Goal: Task Accomplishment & Management: Complete application form

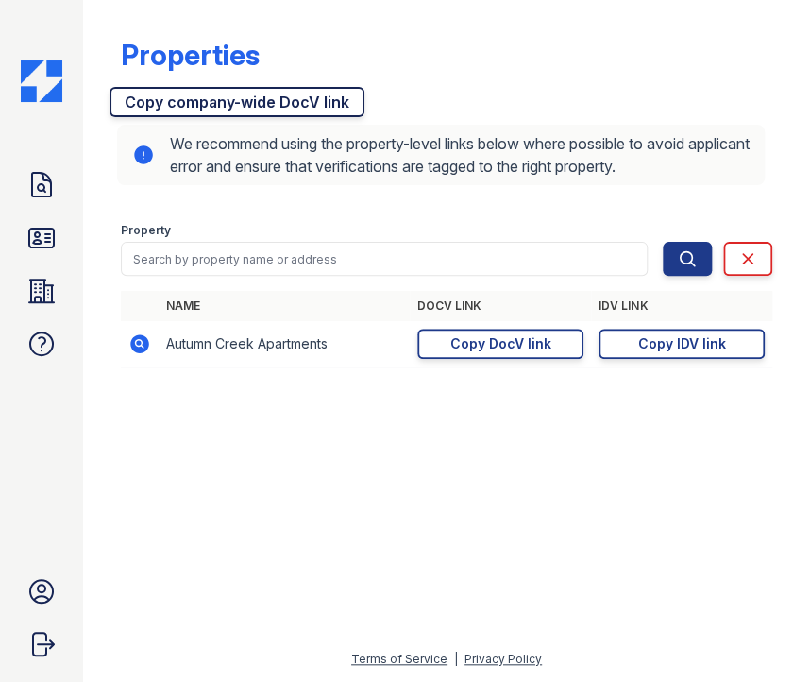
click at [215, 103] on link "Copy company-wide DocV link" at bounding box center [237, 102] width 255 height 30
click at [143, 342] on icon at bounding box center [139, 343] width 19 height 19
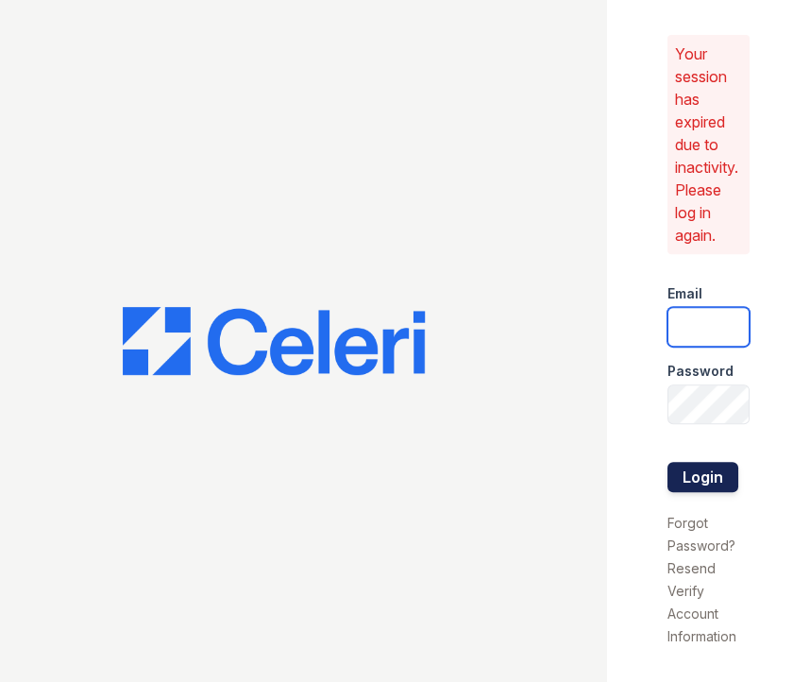
type input "[DOMAIN_NAME][EMAIL_ADDRESS][DOMAIN_NAME]"
click at [710, 487] on button "Login" at bounding box center [703, 477] width 71 height 30
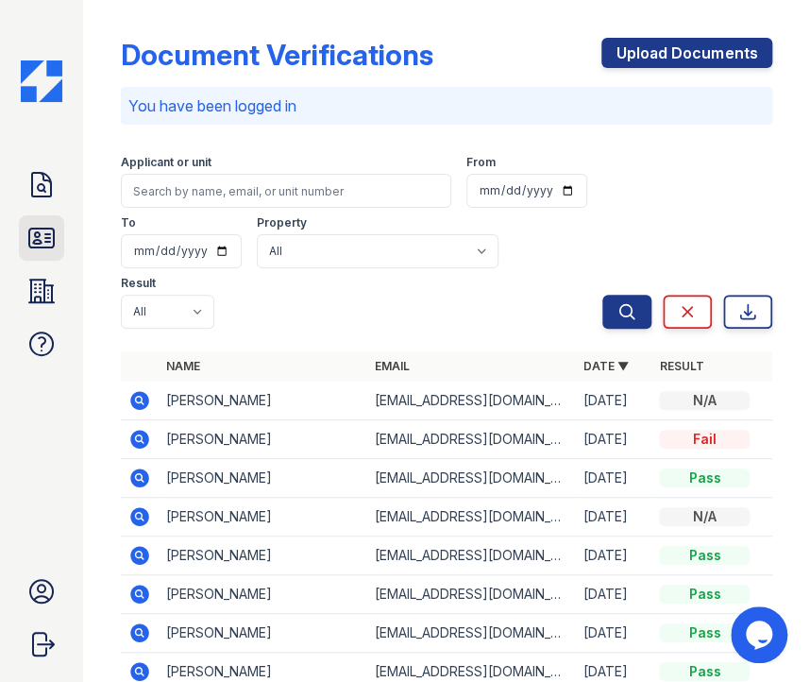
click at [50, 245] on icon at bounding box center [41, 238] width 30 height 30
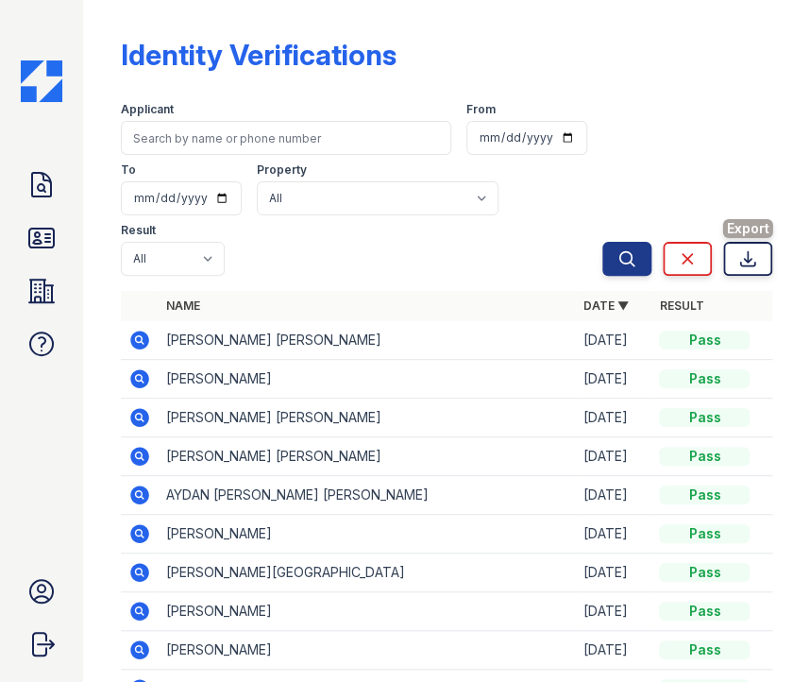
click at [743, 249] on icon at bounding box center [747, 258] width 19 height 19
click at [30, 282] on icon at bounding box center [41, 290] width 25 height 23
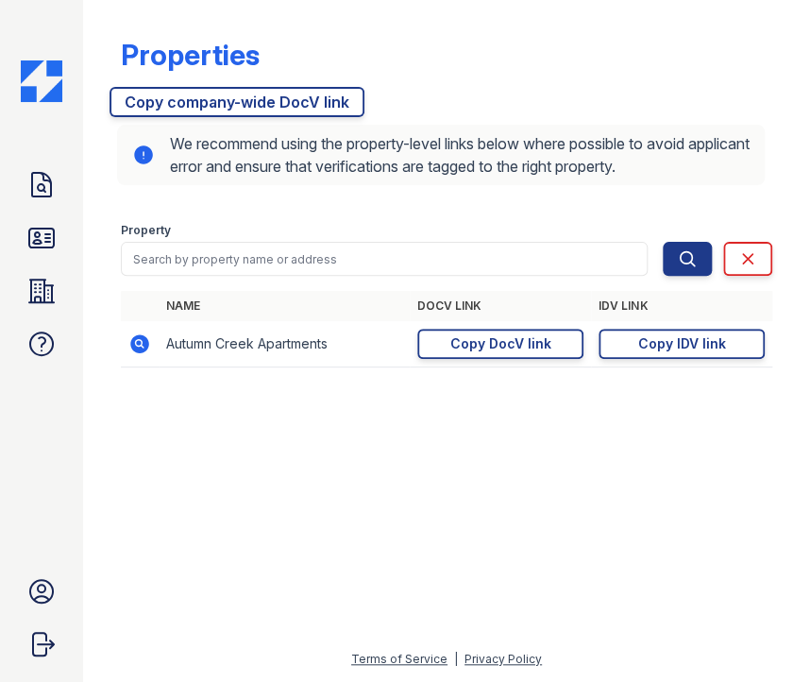
click at [47, 80] on img at bounding box center [42, 81] width 42 height 42
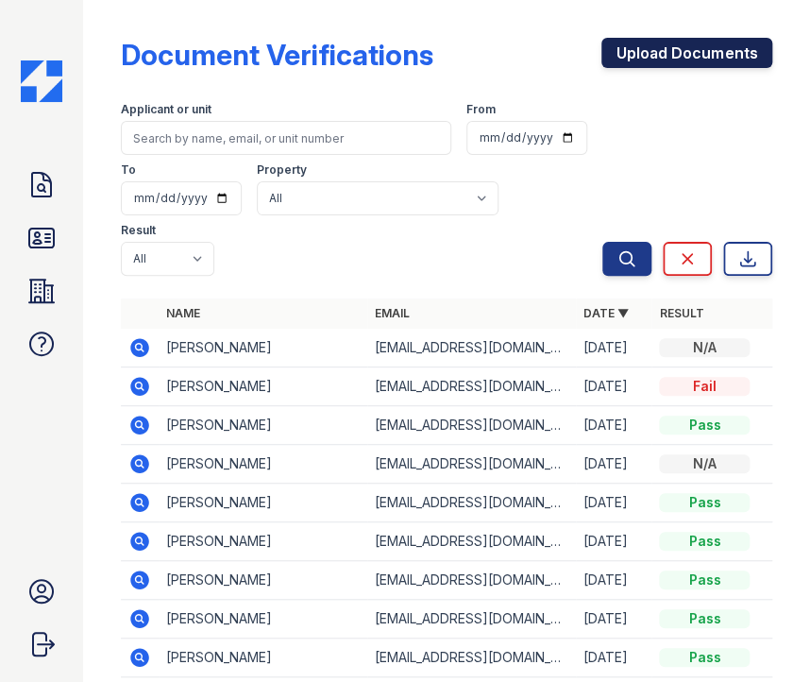
click at [664, 53] on link "Upload Documents" at bounding box center [686, 53] width 171 height 30
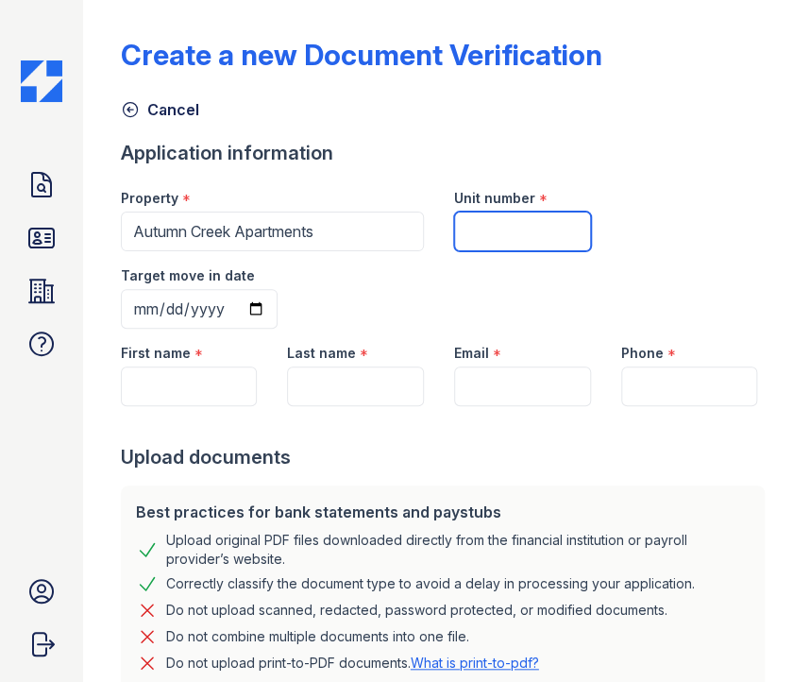
click at [510, 237] on input "Unit number" at bounding box center [522, 231] width 137 height 40
type input "2045"
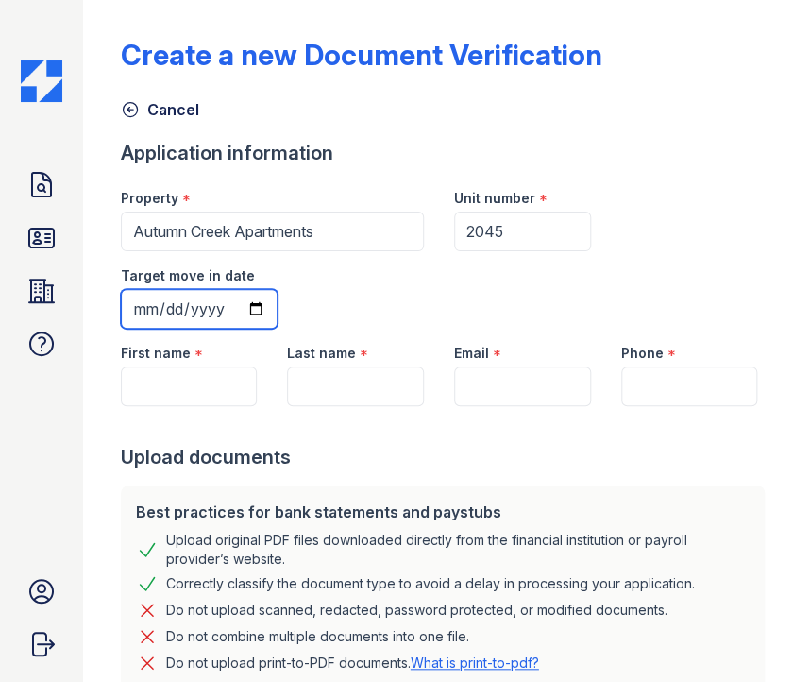
click at [137, 304] on input "Target move in date" at bounding box center [199, 309] width 157 height 40
click at [143, 310] on input "Target move in date" at bounding box center [199, 309] width 157 height 40
click at [147, 310] on input "Target move in date" at bounding box center [199, 309] width 157 height 40
type input "2005-10-04"
type input "2025-10-04"
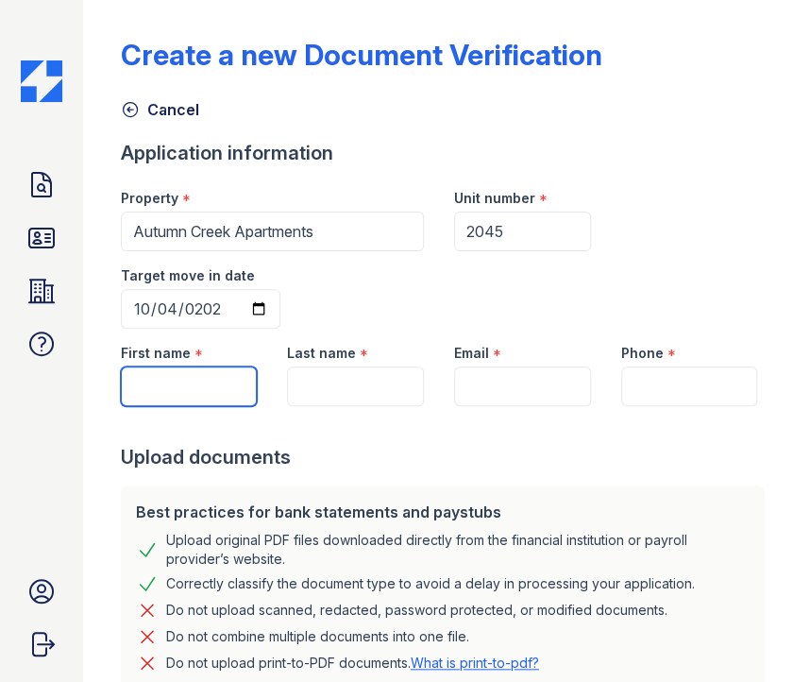
click at [163, 390] on input "First name" at bounding box center [189, 386] width 137 height 40
paste input "https://app.getceleri.com/7634b29e-dcec-466d-af0f-01d1f9ad1ece/submit"
type input "h"
type input "a"
type input "Athena"
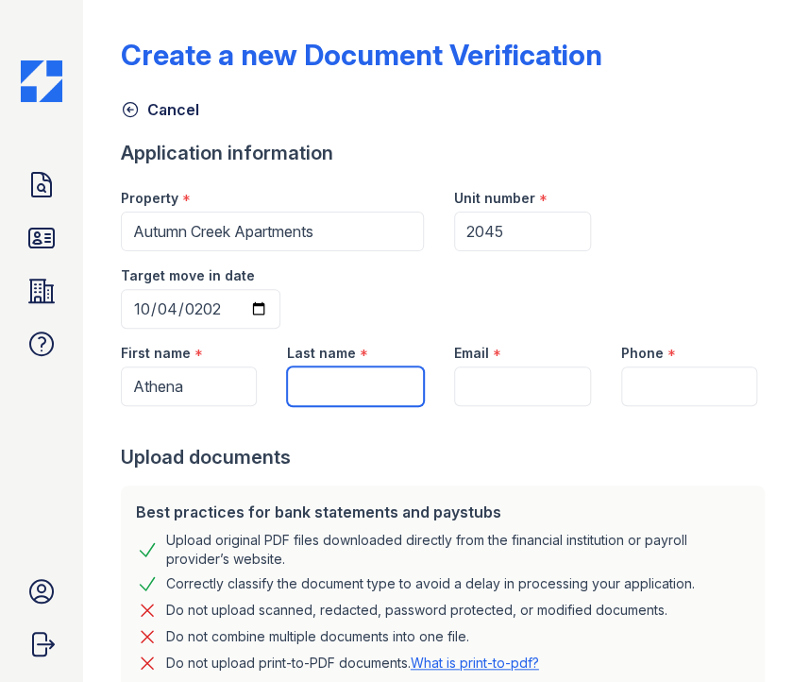
click at [310, 380] on input "Last name" at bounding box center [355, 386] width 137 height 40
paste input "Linares"
type input "Linares"
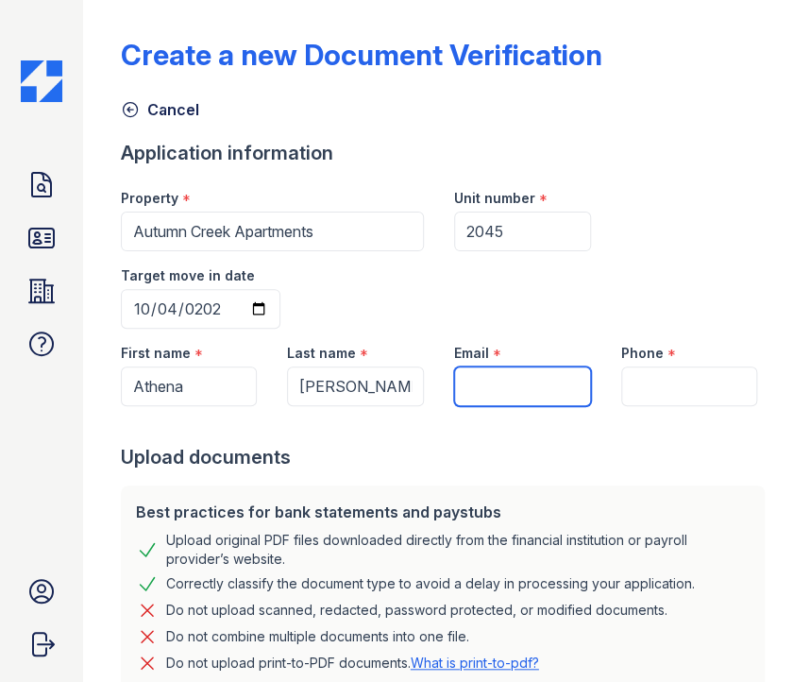
click at [491, 381] on input "Email" at bounding box center [522, 386] width 137 height 40
click at [469, 380] on input "Email" at bounding box center [522, 386] width 137 height 40
paste input "aalinar20@gmail.com"
type input "aalinar20@gmail.com"
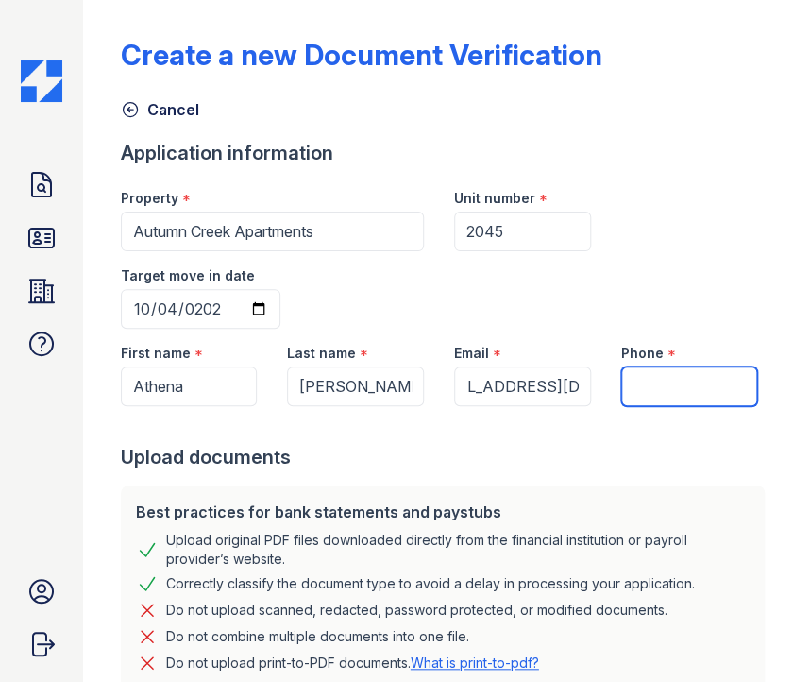
scroll to position [0, 0]
click at [632, 384] on input "Phone" at bounding box center [689, 386] width 137 height 40
click at [638, 386] on input "Phone" at bounding box center [689, 386] width 137 height 40
paste input "(602) 872-8043"
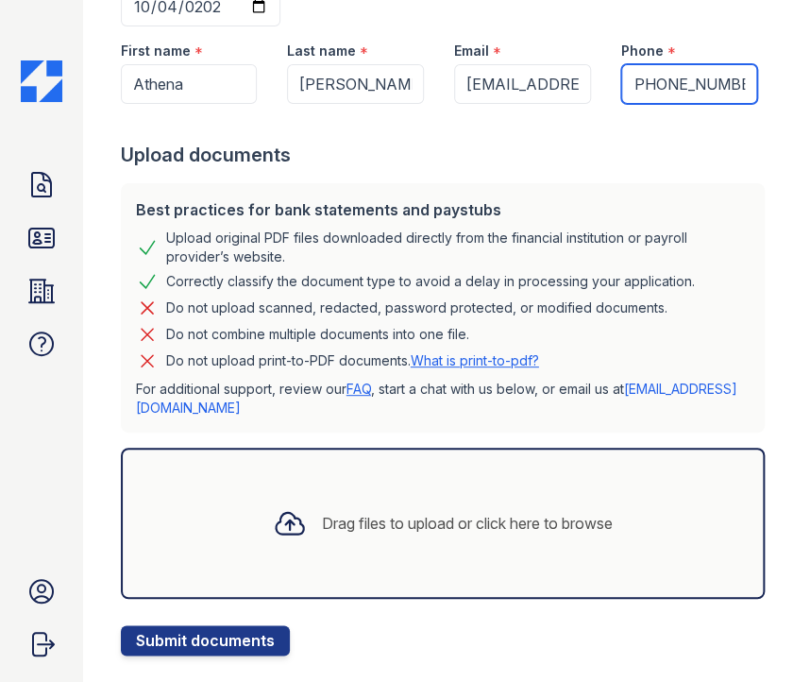
scroll to position [338, 0]
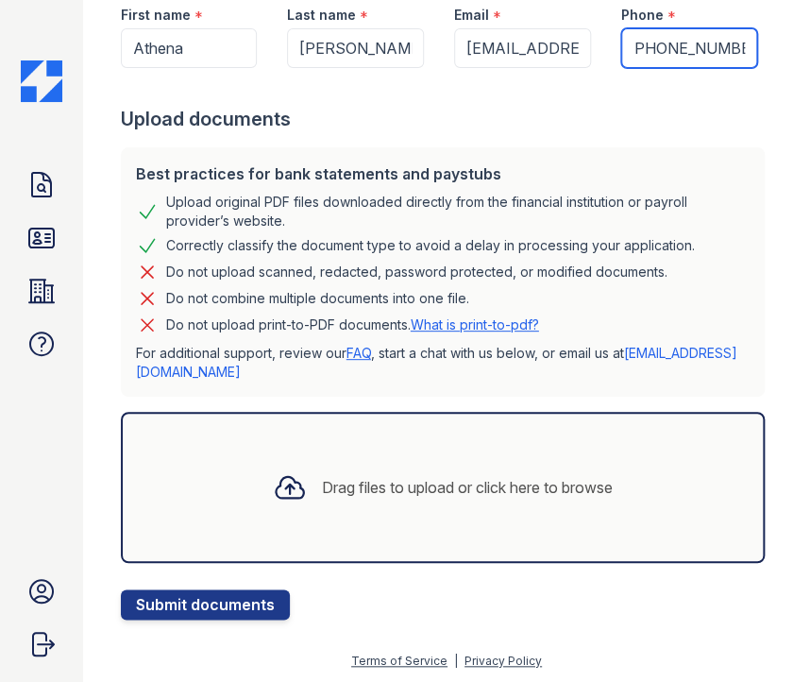
type input "(602) 872-8043"
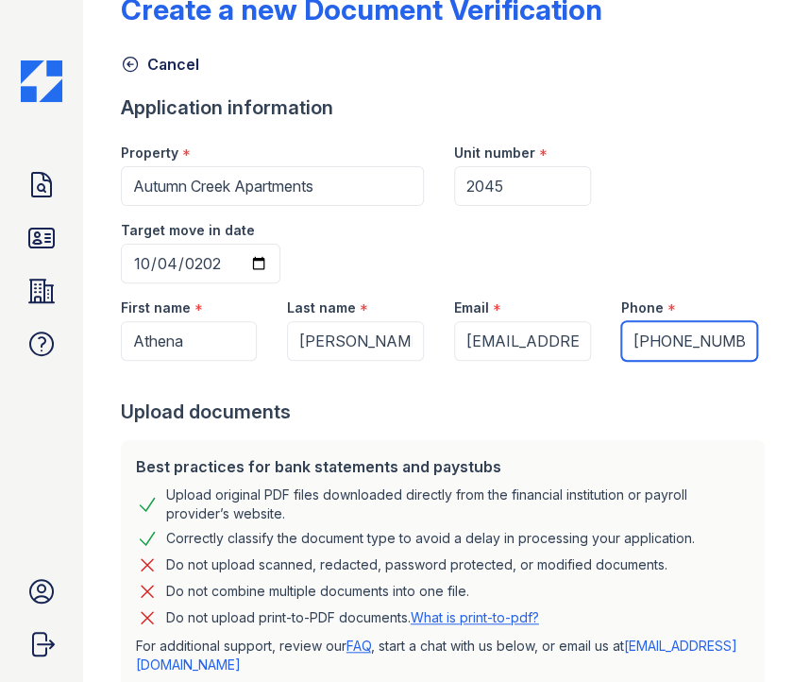
scroll to position [0, 0]
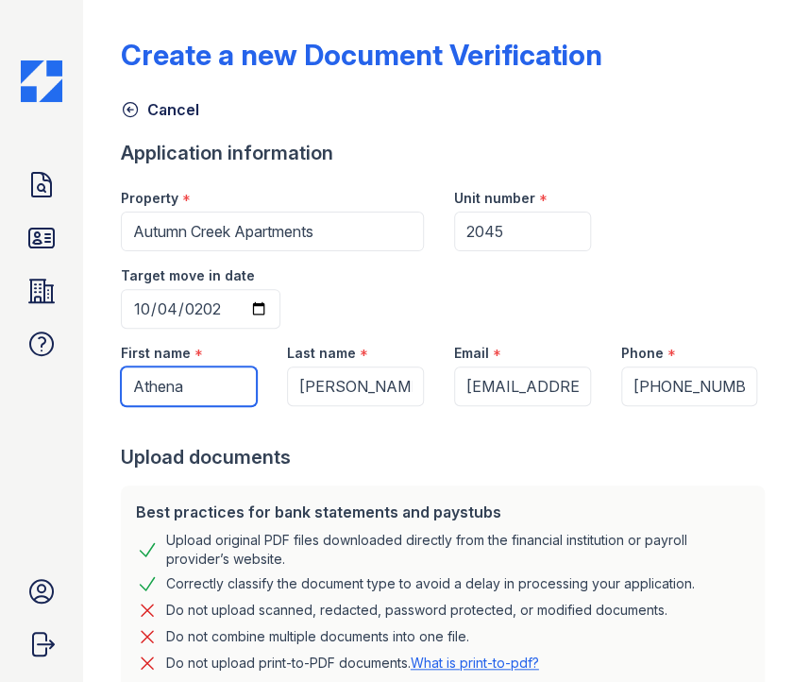
drag, startPoint x: 219, startPoint y: 393, endPoint x: 107, endPoint y: 382, distance: 112.8
click at [107, 382] on div "First name * Athena" at bounding box center [189, 367] width 167 height 77
paste input "Jose"
type input "Jose"
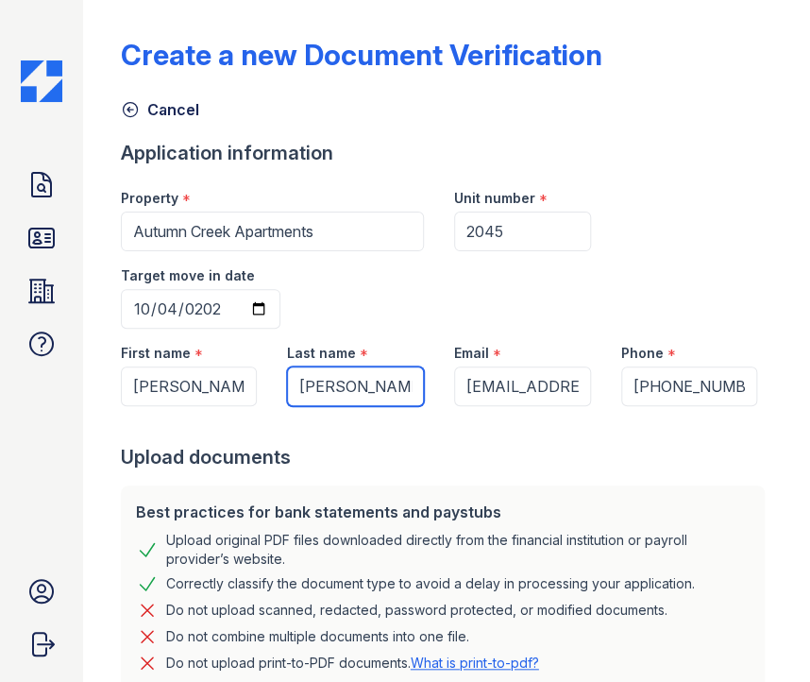
drag, startPoint x: 356, startPoint y: 389, endPoint x: 244, endPoint y: 395, distance: 112.5
click at [244, 395] on div "First name * Jose Last name * Linares Email * aalinar20@gmail.com Phone * (602)…" at bounding box center [440, 367] width 668 height 77
click at [362, 389] on input "Linares" at bounding box center [355, 386] width 137 height 40
drag, startPoint x: 354, startPoint y: 389, endPoint x: 296, endPoint y: 393, distance: 58.7
click at [296, 393] on input "Linares" at bounding box center [355, 386] width 137 height 40
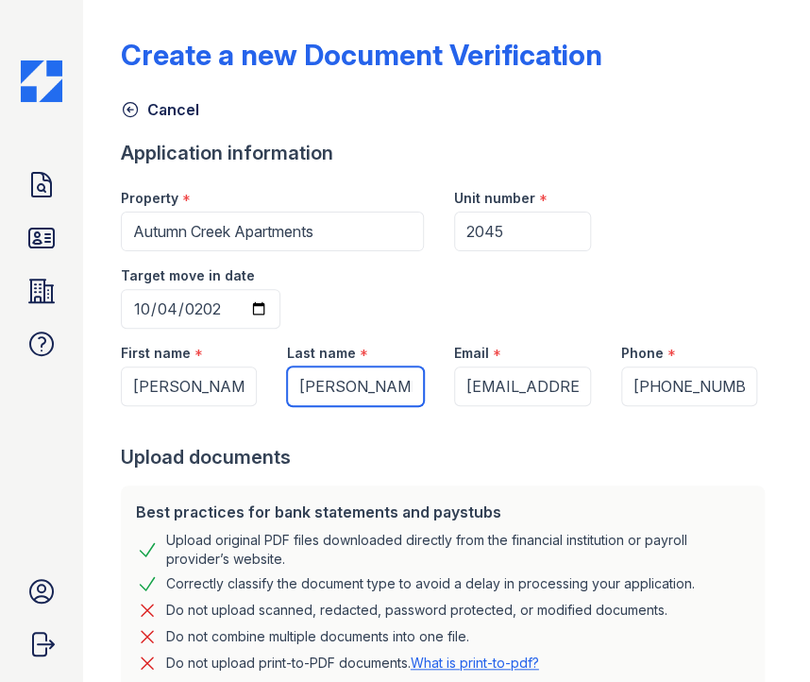
paste input "Vitela"
type input "Vitela"
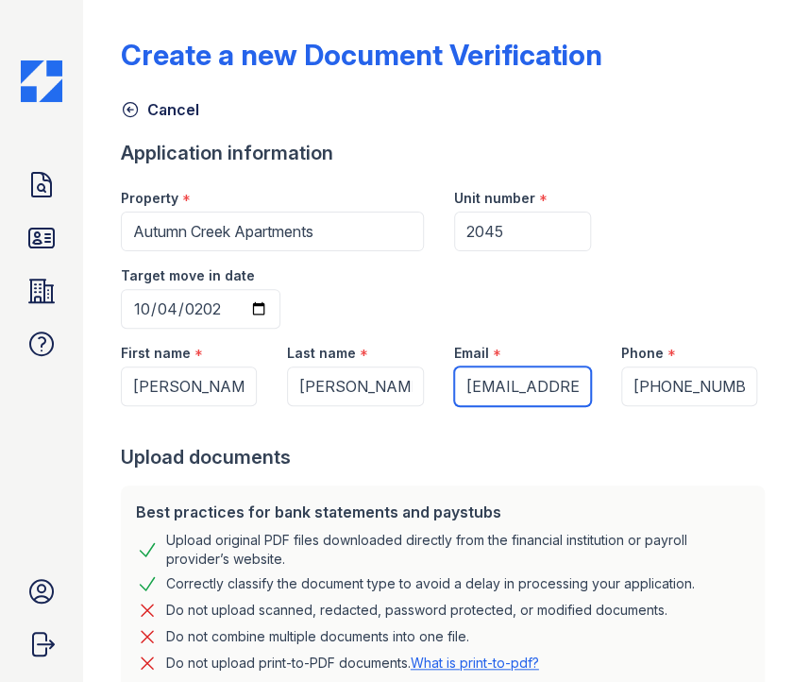
click at [489, 384] on input "aalinar20@gmail.com" at bounding box center [522, 386] width 137 height 40
drag, startPoint x: 581, startPoint y: 379, endPoint x: 566, endPoint y: 380, distance: 14.3
click at [566, 380] on input "aalinar20@gmail.com" at bounding box center [522, 386] width 137 height 40
click at [566, 381] on input "aalinar20@gmail.com" at bounding box center [522, 386] width 137 height 40
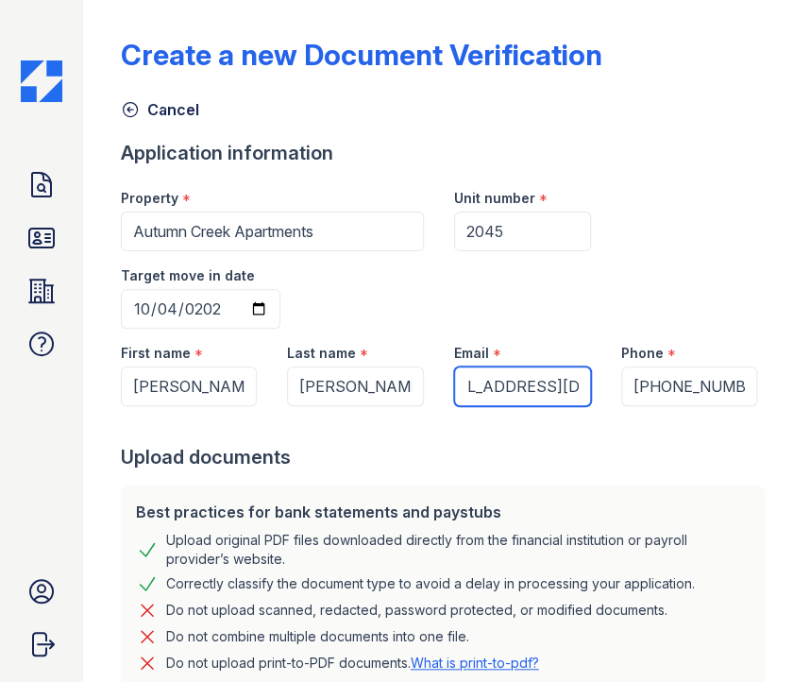
scroll to position [0, 0]
drag, startPoint x: 567, startPoint y: 381, endPoint x: 389, endPoint y: 389, distance: 178.6
click at [389, 389] on div "First name * Jose Last name * Vitela Email * aalinar20@gmail.com Phone * (602) …" at bounding box center [440, 367] width 668 height 77
click at [594, 161] on div "Application information" at bounding box center [447, 153] width 652 height 26
click at [571, 384] on input "aalinar20@gmail.com" at bounding box center [522, 386] width 137 height 40
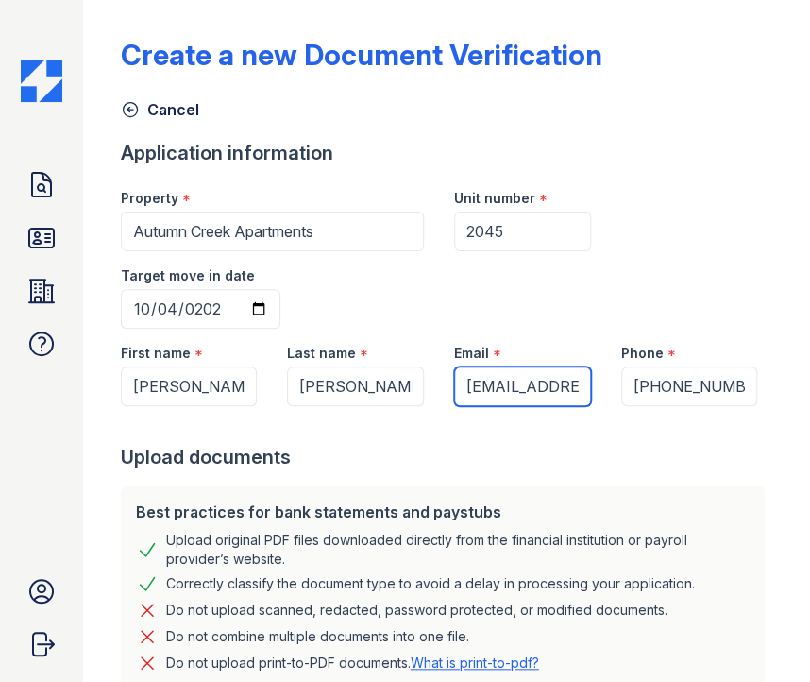
scroll to position [0, 43]
drag, startPoint x: 456, startPoint y: 385, endPoint x: 627, endPoint y: 388, distance: 170.9
click at [627, 389] on div "First name * Jose Last name * Vitela Email * aalinar20@gmail.com Phone * (602) …" at bounding box center [440, 367] width 668 height 77
paste input "josevitela1996@icloud"
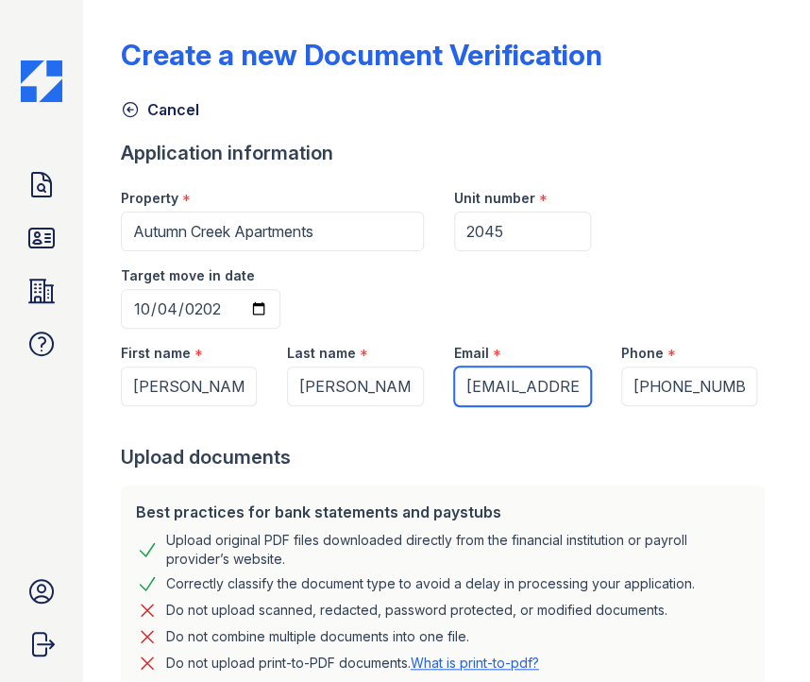
drag, startPoint x: 571, startPoint y: 382, endPoint x: 336, endPoint y: 386, distance: 235.1
click at [336, 386] on div "First name * Jose Last name * Vitela Email * josevitela1996@icloud.com Phone * …" at bounding box center [440, 367] width 668 height 77
type input "[EMAIL_ADDRESS][DOMAIN_NAME]"
click at [582, 345] on div "Email *" at bounding box center [522, 348] width 137 height 38
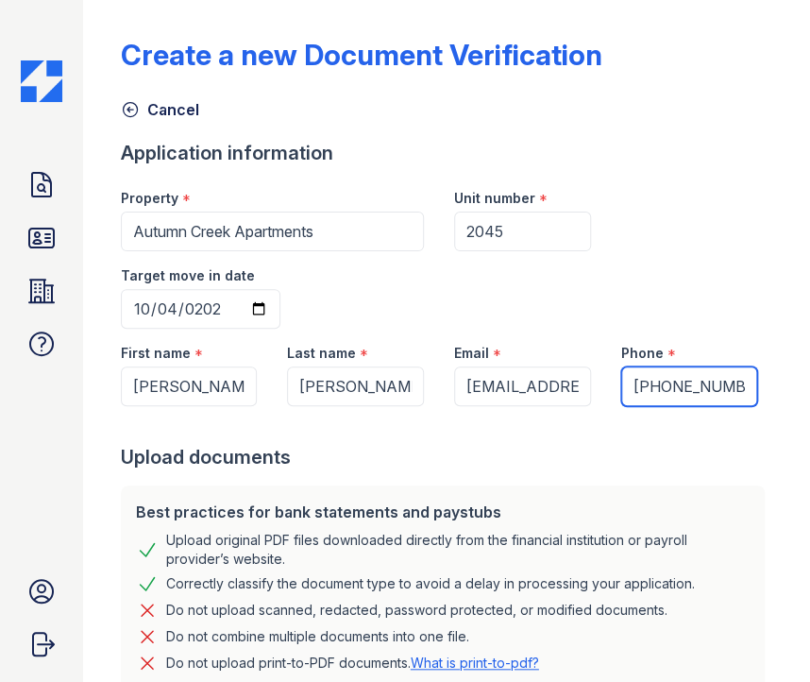
scroll to position [0, 5]
drag, startPoint x: 620, startPoint y: 388, endPoint x: 782, endPoint y: 397, distance: 161.7
click at [786, 398] on div "Create a new Document Verification Cancel Application information Property * Au…" at bounding box center [446, 341] width 727 height 682
click at [643, 380] on input "Phone" at bounding box center [689, 386] width 137 height 40
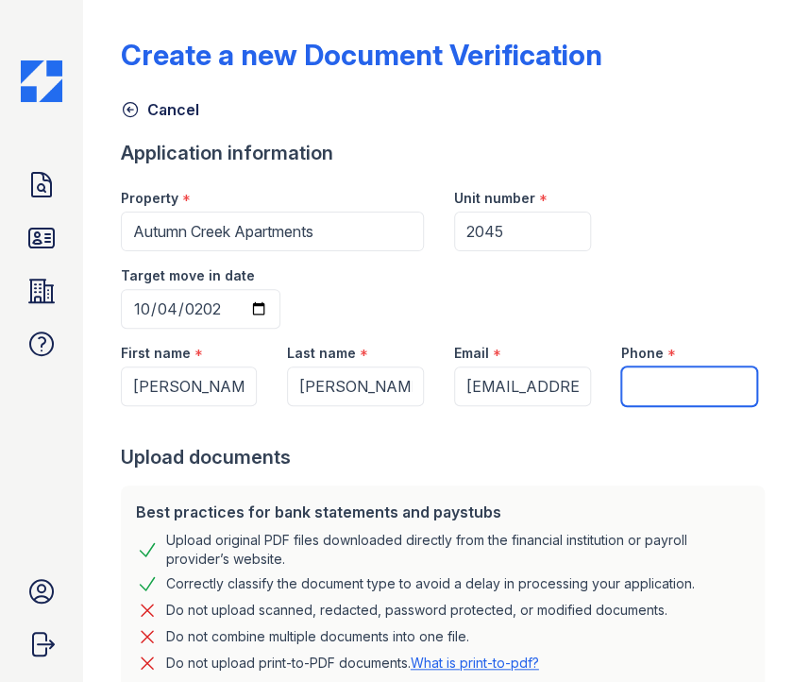
paste input "(623) 206-0822"
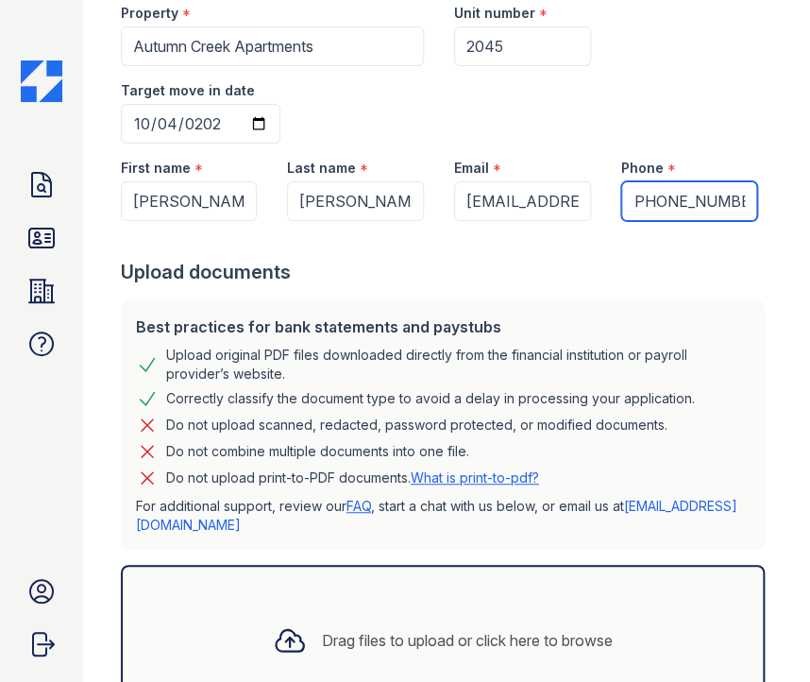
scroll to position [338, 0]
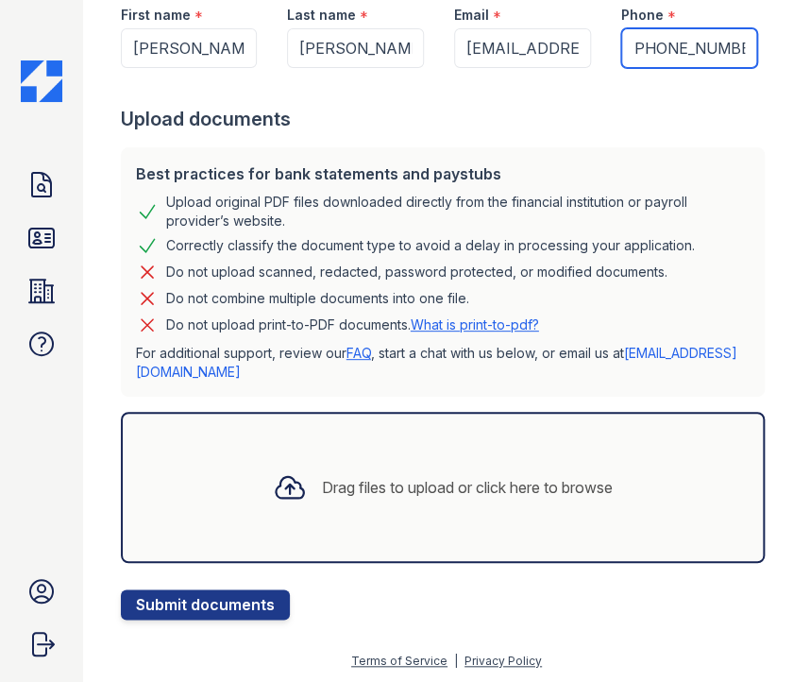
type input "(623) 206-0822"
click at [417, 471] on div "Drag files to upload or click here to browse" at bounding box center [443, 487] width 370 height 64
click at [372, 483] on div "Drag files to upload or click here to browse" at bounding box center [467, 487] width 291 height 23
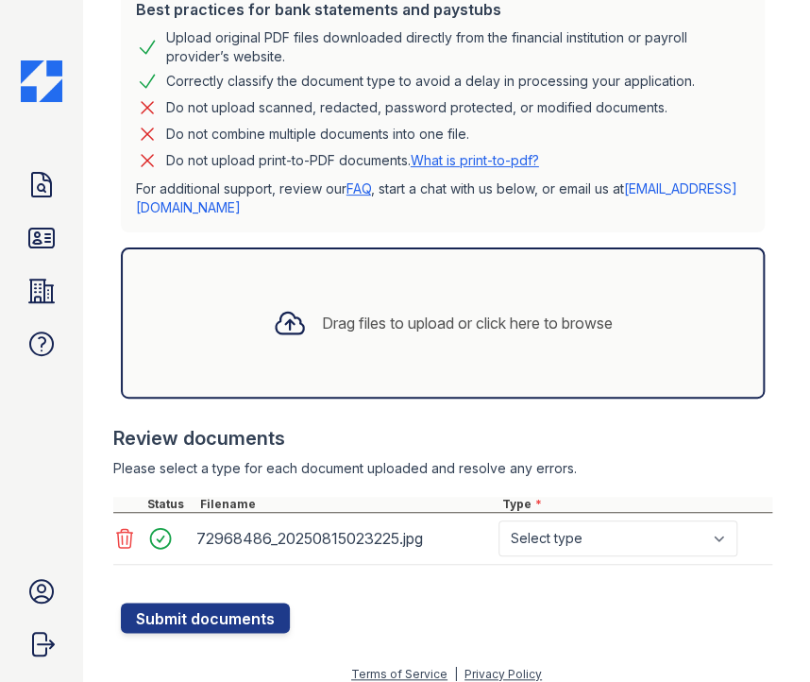
scroll to position [515, 0]
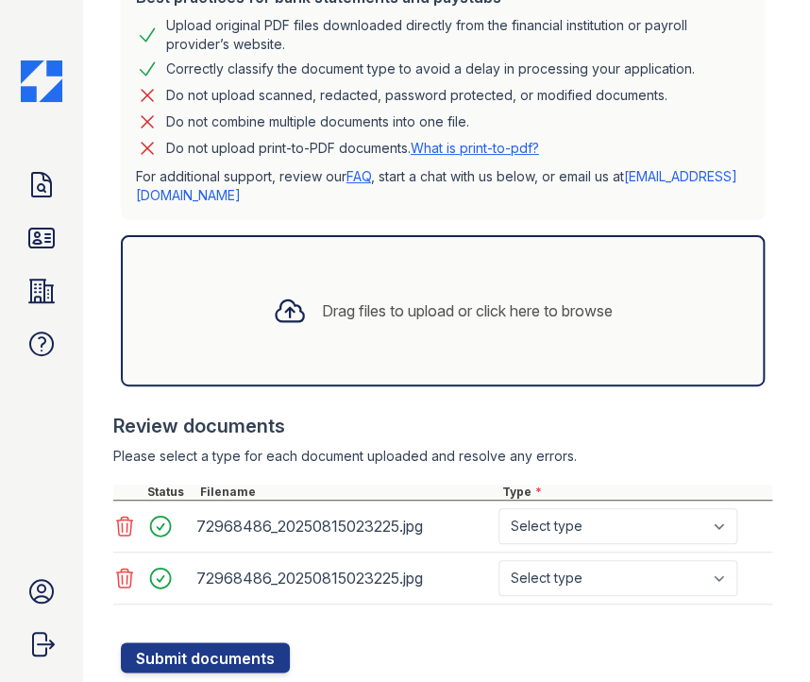
click at [121, 583] on icon at bounding box center [124, 577] width 16 height 19
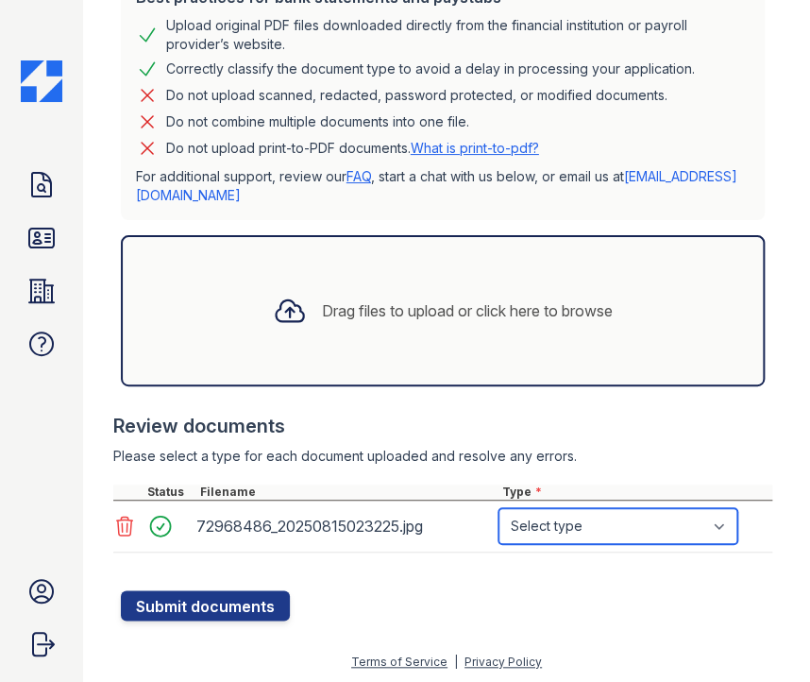
click at [585, 523] on select "Select type Paystub Bank Statement Offer Letter Tax Documents Benefit Award Let…" at bounding box center [618, 526] width 239 height 36
click at [123, 524] on icon at bounding box center [124, 526] width 23 height 23
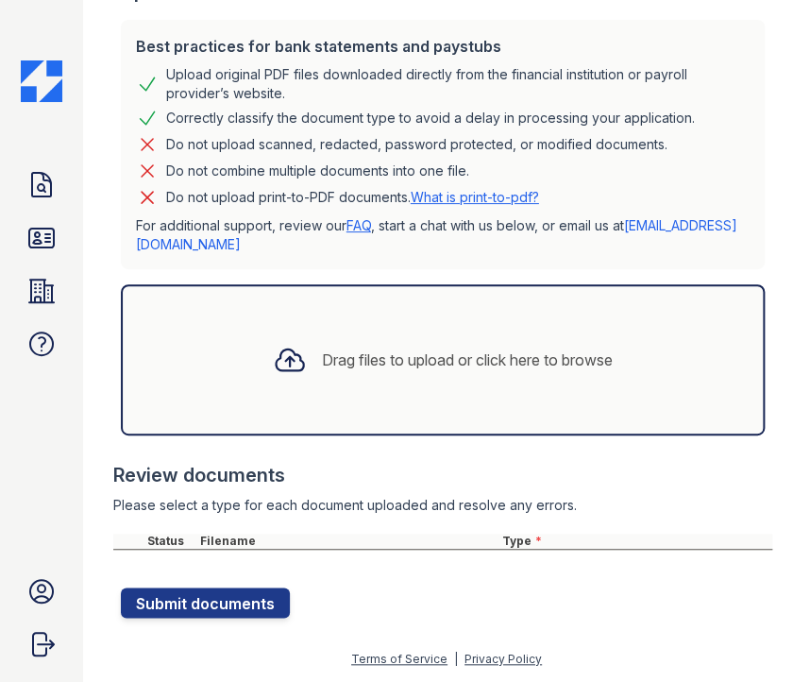
scroll to position [464, 0]
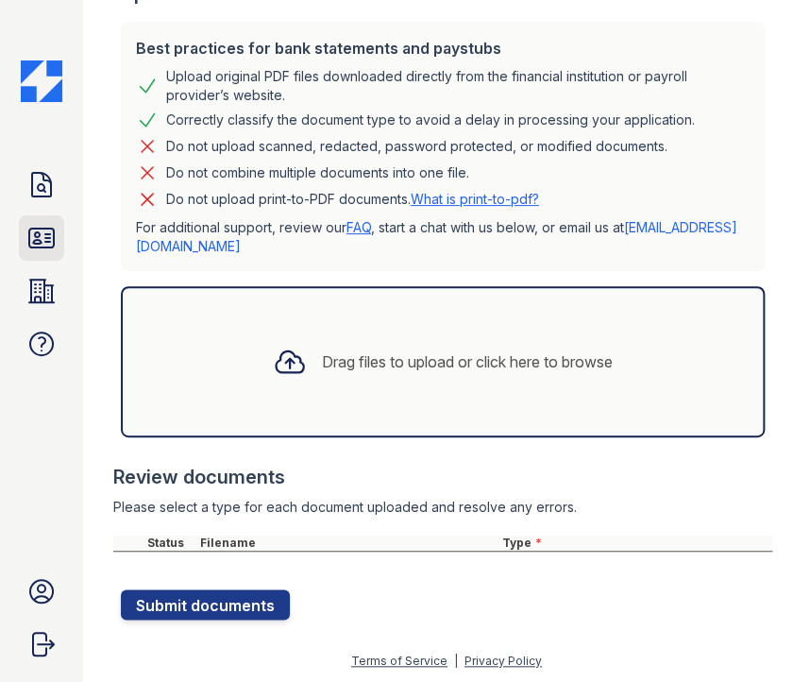
click at [41, 241] on icon at bounding box center [41, 237] width 25 height 19
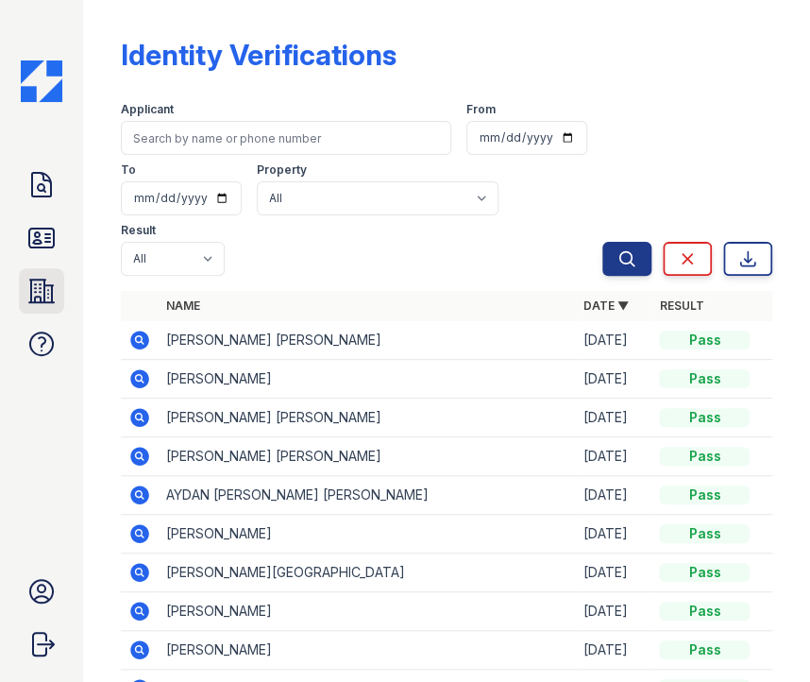
click at [41, 269] on link "Properties" at bounding box center [41, 290] width 45 height 45
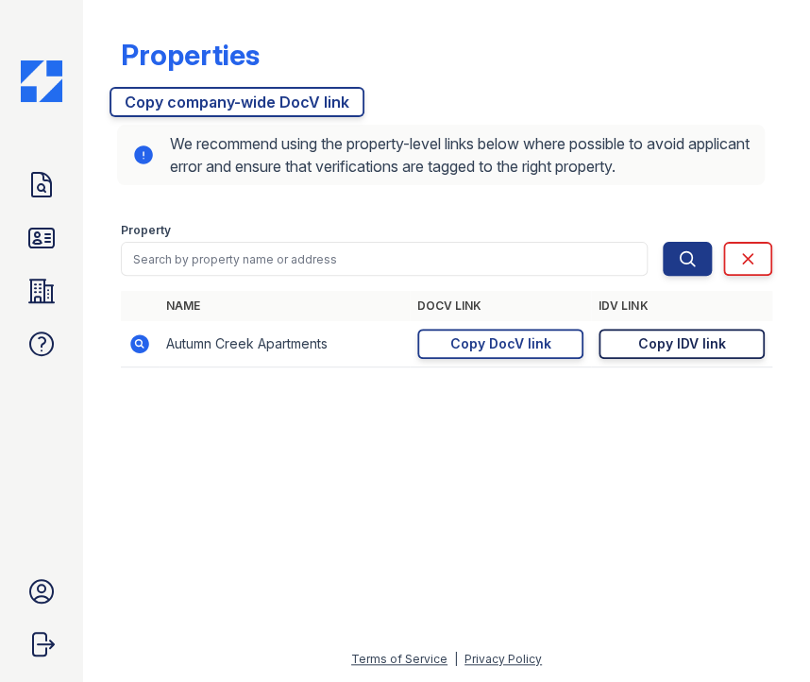
click at [644, 349] on div "Copy IDV link" at bounding box center [682, 343] width 88 height 19
click at [28, 76] on img at bounding box center [42, 81] width 42 height 42
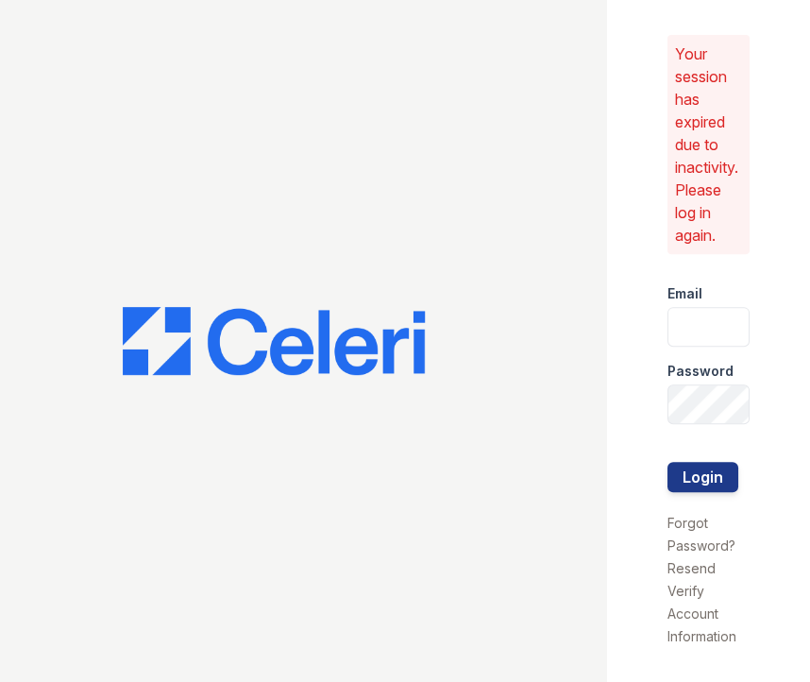
type input "autumncreek.pm@cafmanagement.com"
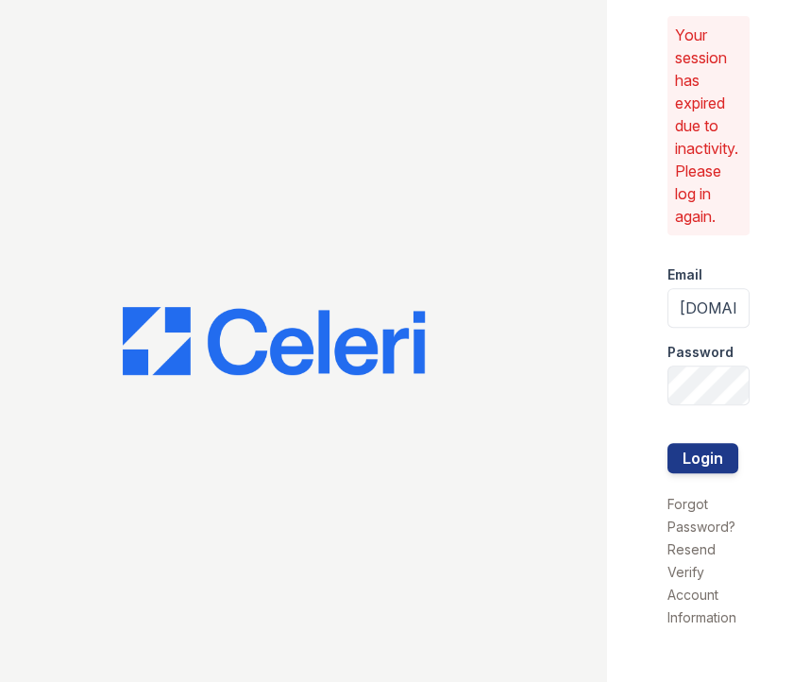
scroll to position [25, 0]
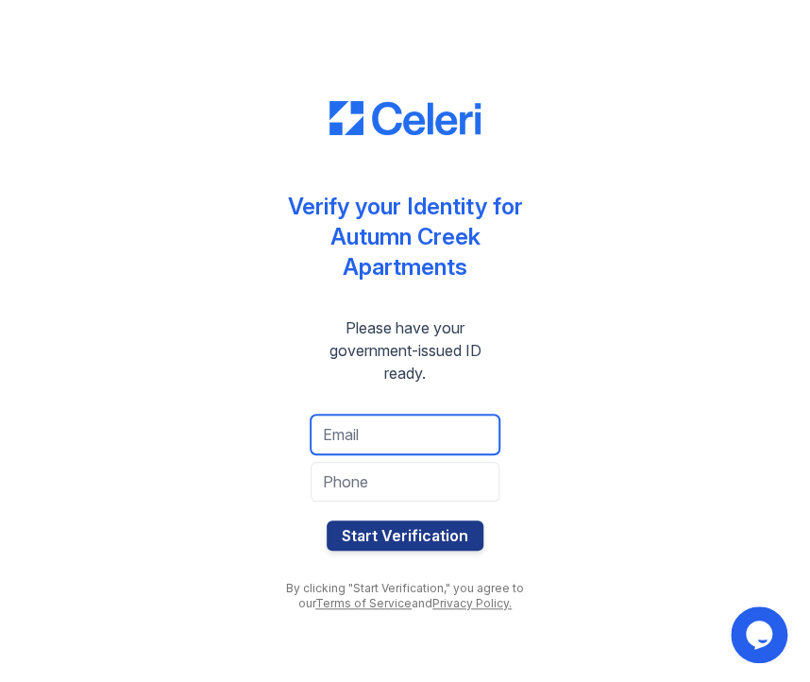
click at [419, 438] on input "email" at bounding box center [405, 434] width 189 height 40
click at [392, 432] on input "email" at bounding box center [405, 434] width 189 height 40
paste input "aalinar20@gmail.com"
type input "aalinar20@gmail.com"
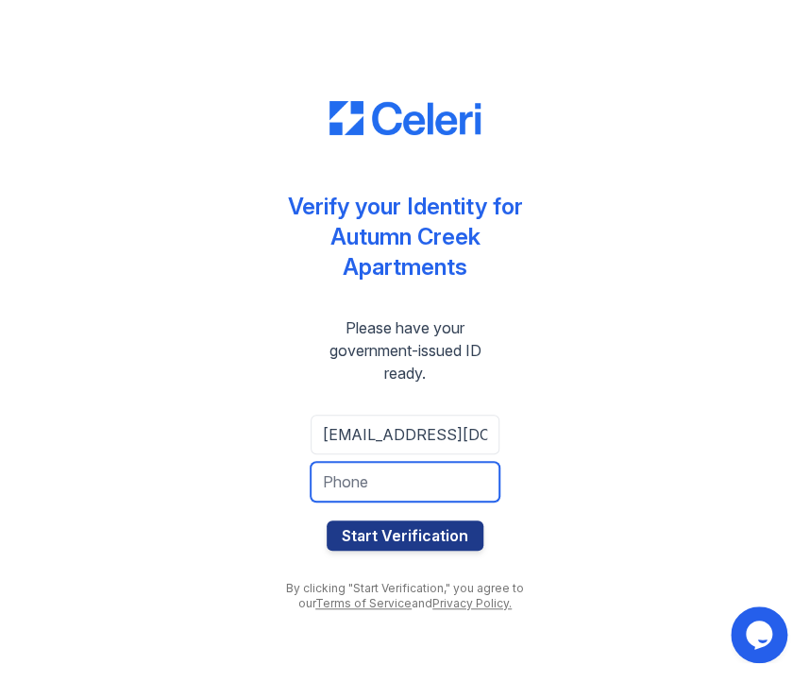
click at [393, 480] on input "tel" at bounding box center [405, 482] width 189 height 40
paste input "(602) 872-8043"
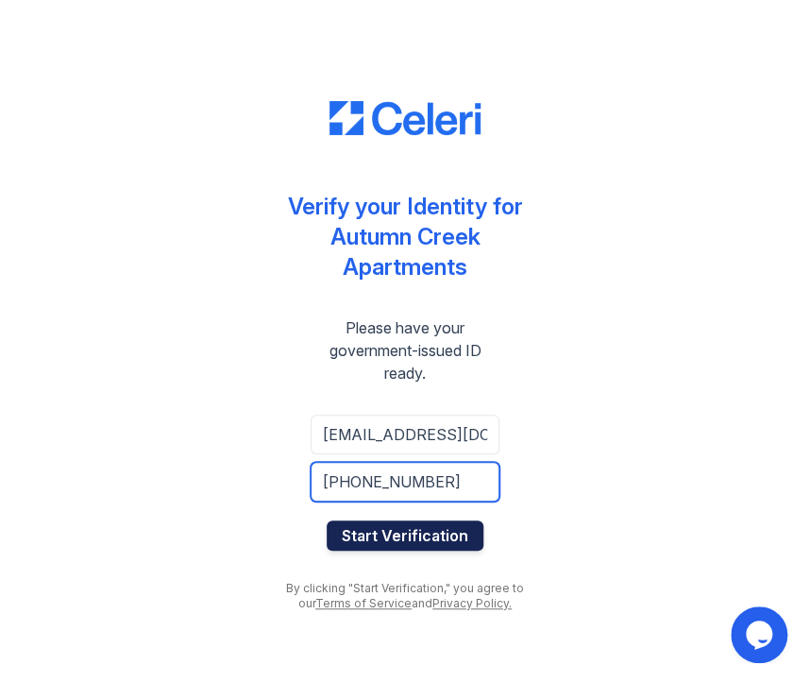
type input "(602) 872-8043"
click at [420, 530] on button "Start Verification" at bounding box center [405, 535] width 157 height 30
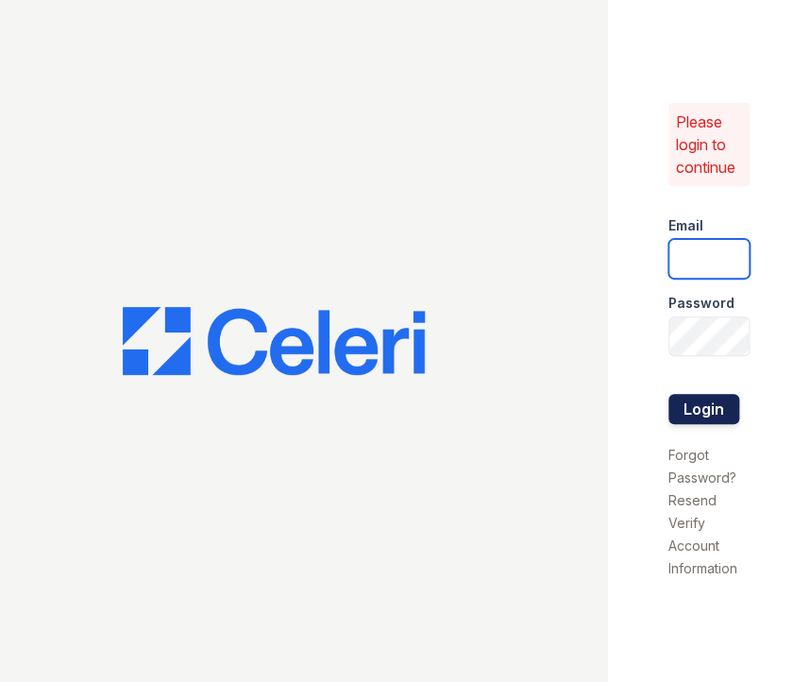
type input "[DOMAIN_NAME][EMAIL_ADDRESS][DOMAIN_NAME]"
click at [697, 414] on button "Login" at bounding box center [703, 409] width 71 height 30
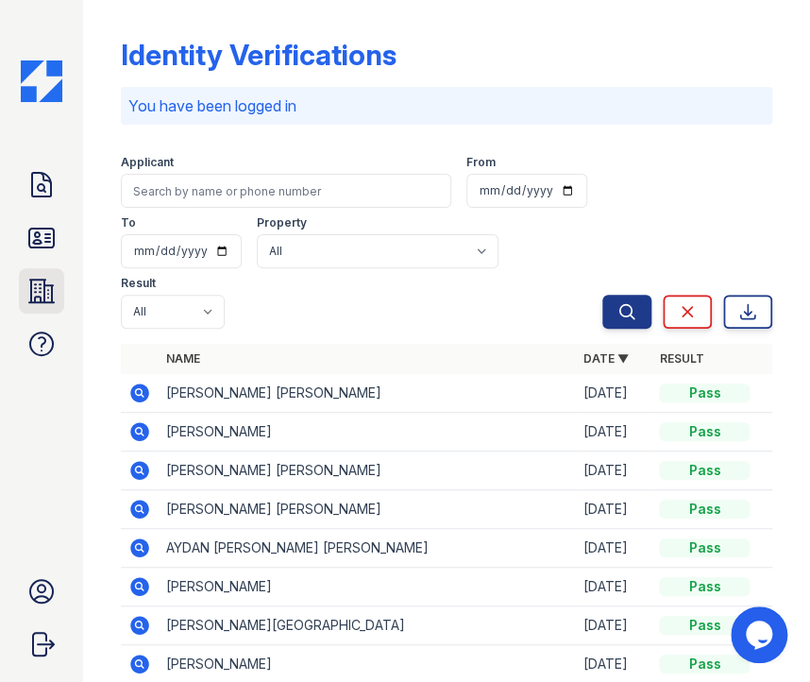
click at [47, 291] on icon at bounding box center [41, 291] width 30 height 30
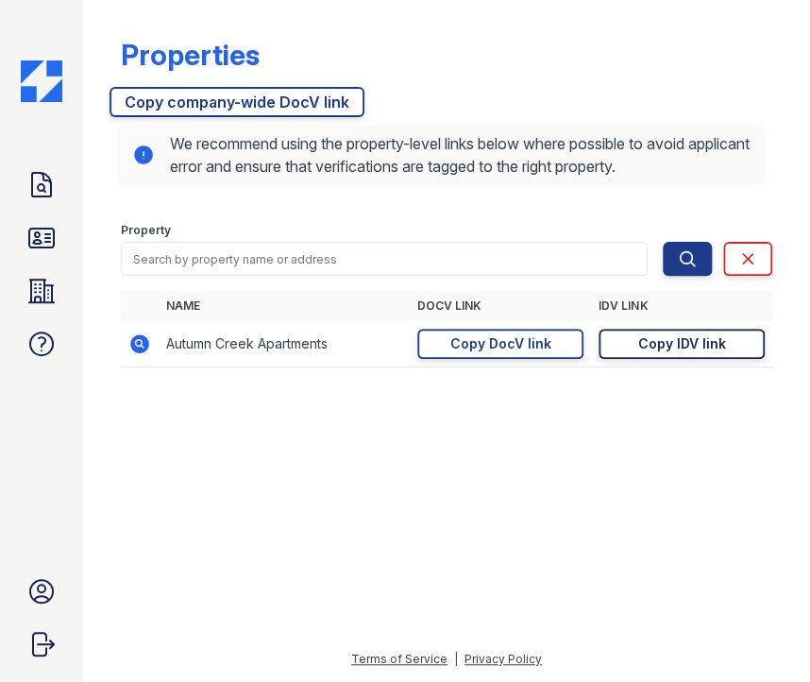
click at [661, 344] on div "Copy IDV link" at bounding box center [682, 343] width 88 height 19
click at [37, 182] on icon at bounding box center [41, 185] width 30 height 30
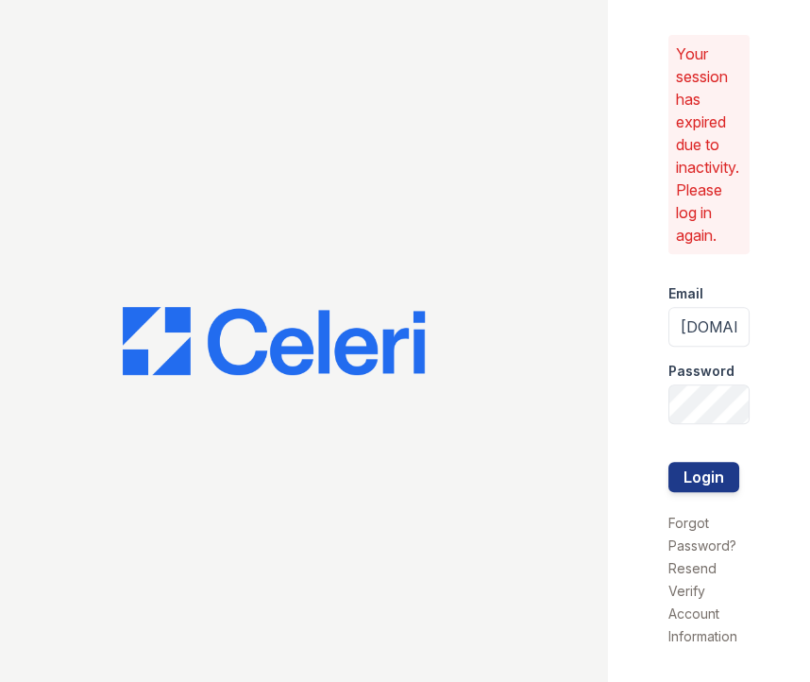
click at [38, 226] on div at bounding box center [304, 341] width 608 height 682
click at [718, 483] on button "Login" at bounding box center [703, 477] width 71 height 30
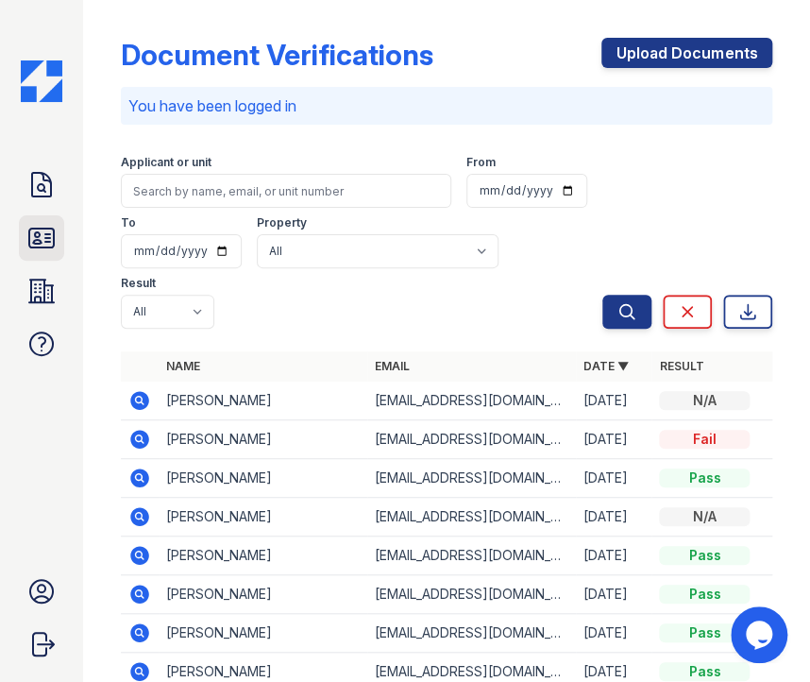
click at [37, 234] on icon at bounding box center [41, 238] width 30 height 30
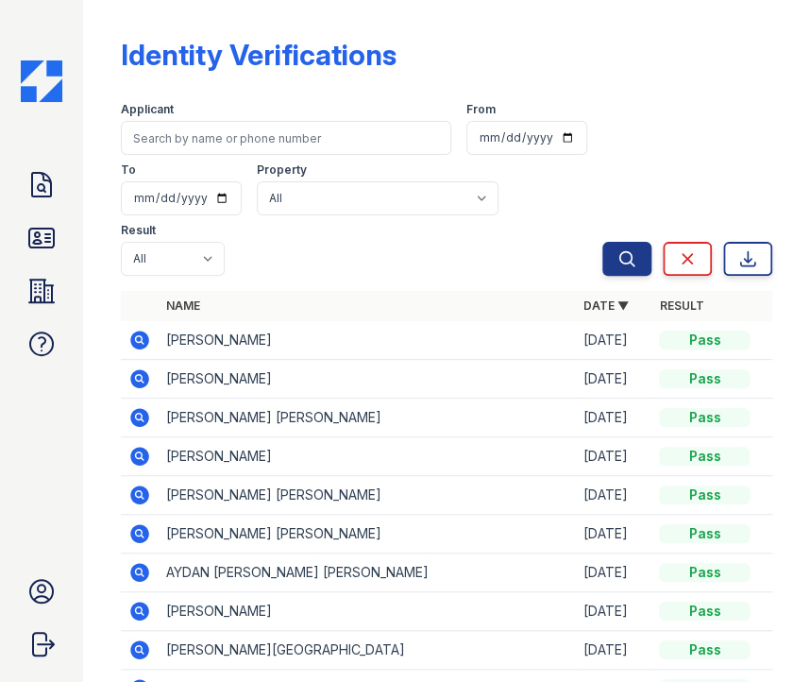
click at [140, 369] on icon at bounding box center [139, 378] width 19 height 19
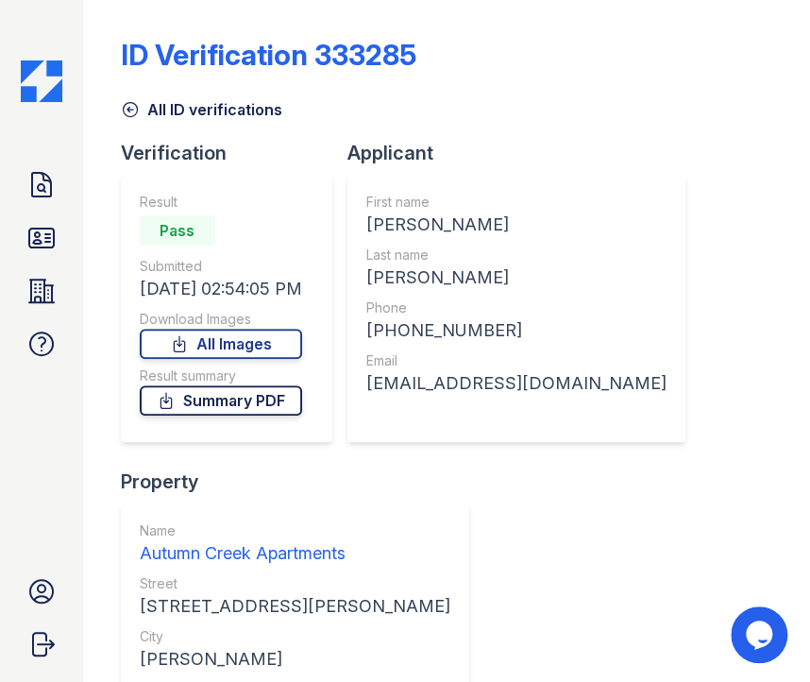
click at [245, 403] on link "Summary PDF" at bounding box center [221, 400] width 162 height 30
click at [43, 242] on icon at bounding box center [41, 238] width 30 height 30
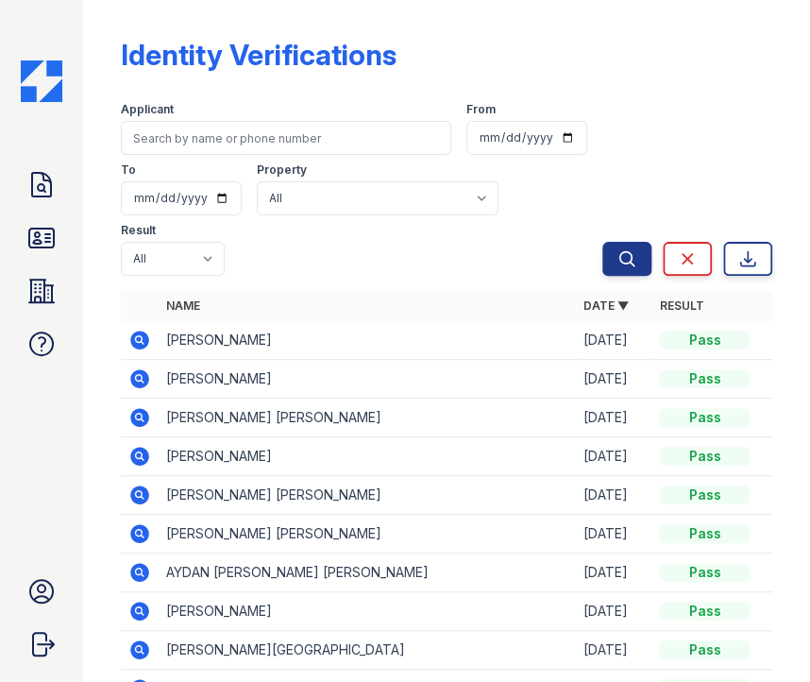
click at [136, 336] on icon at bounding box center [138, 338] width 5 height 5
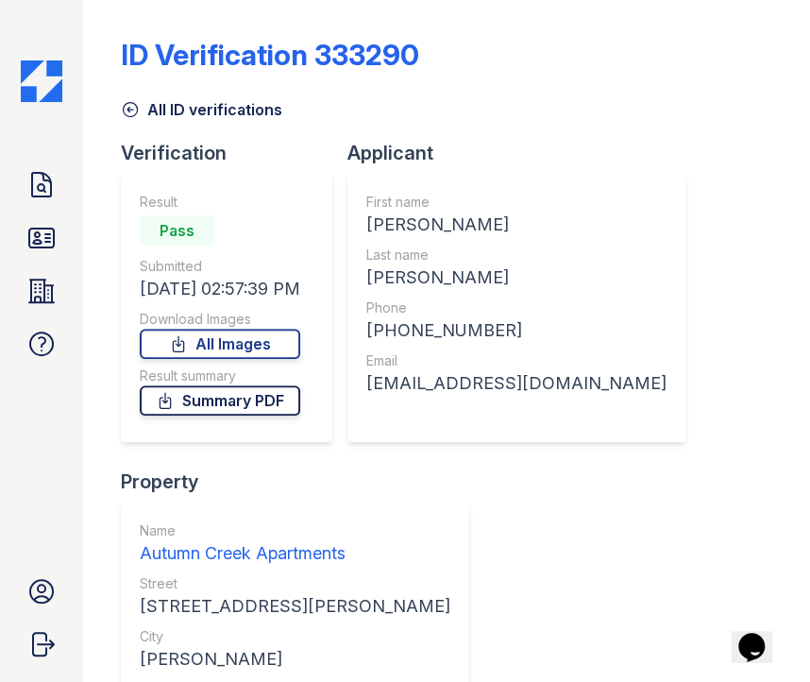
click at [208, 400] on link "Summary PDF" at bounding box center [220, 400] width 161 height 30
